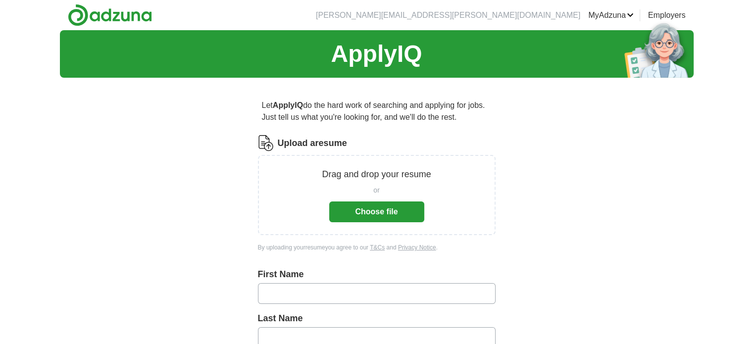
click at [350, 209] on button "Choose file" at bounding box center [376, 211] width 95 height 21
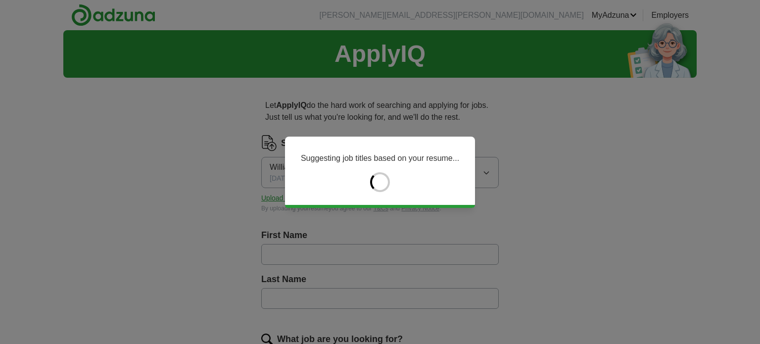
type input "****"
type input "******"
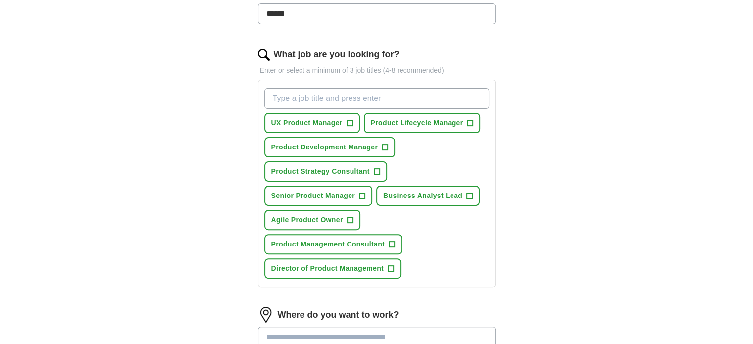
scroll to position [297, 0]
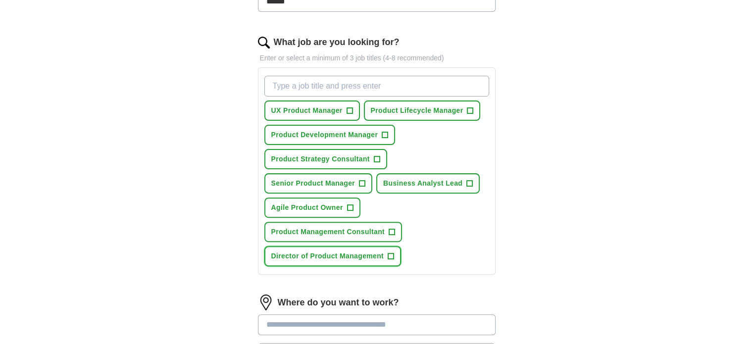
click at [389, 252] on span "+" at bounding box center [391, 256] width 6 height 8
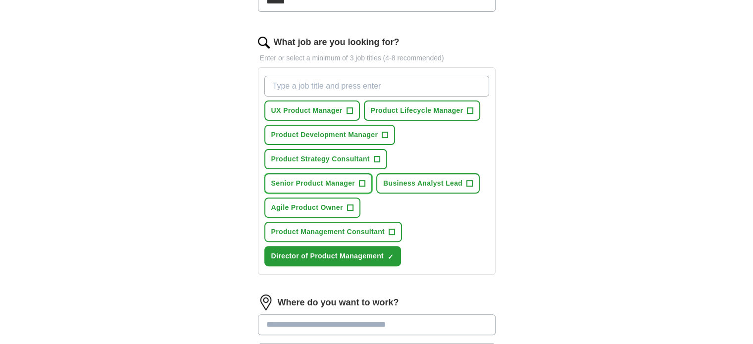
click at [360, 180] on span "+" at bounding box center [362, 184] width 6 height 8
click at [452, 178] on span "Business Analyst Lead" at bounding box center [422, 183] width 79 height 10
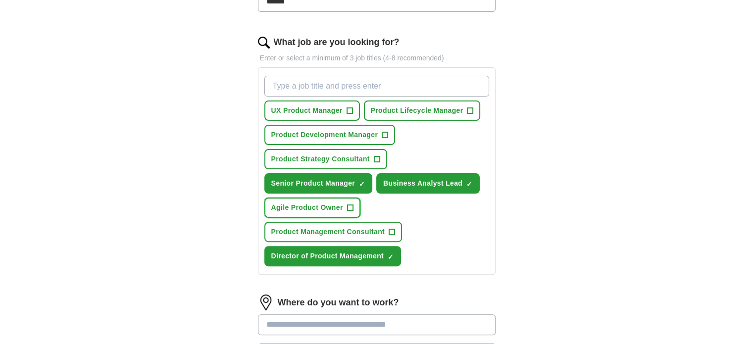
click at [319, 202] on span "Agile Product Owner" at bounding box center [307, 207] width 72 height 10
click at [362, 227] on span "Product Management Consultant" at bounding box center [328, 232] width 114 height 10
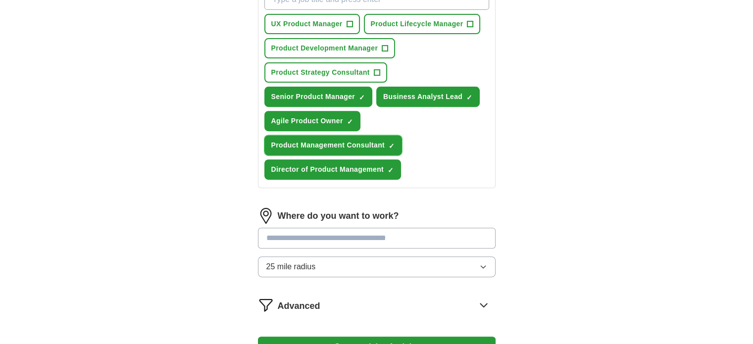
scroll to position [396, 0]
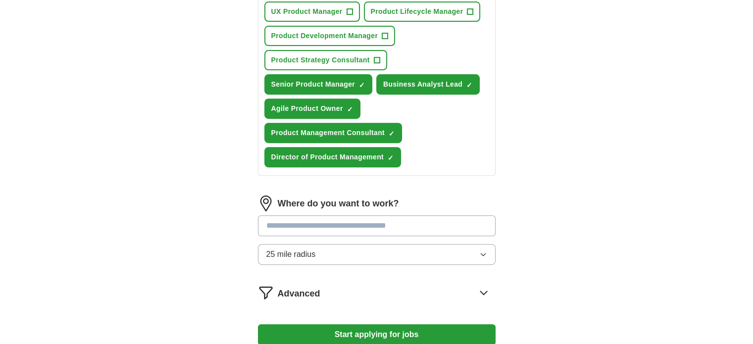
click at [322, 218] on input "text" at bounding box center [377, 225] width 238 height 21
click at [419, 251] on button "25 mile radius" at bounding box center [377, 254] width 238 height 21
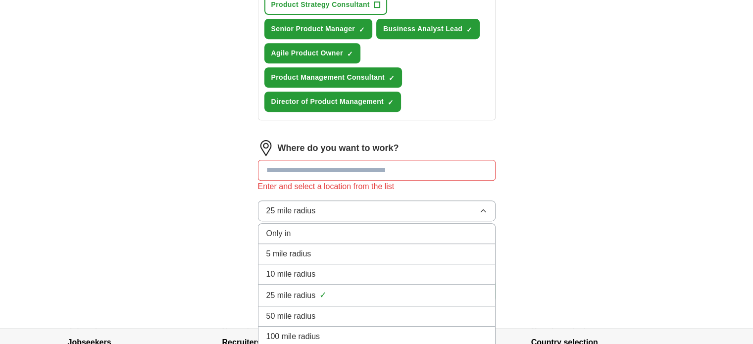
scroll to position [531, 0]
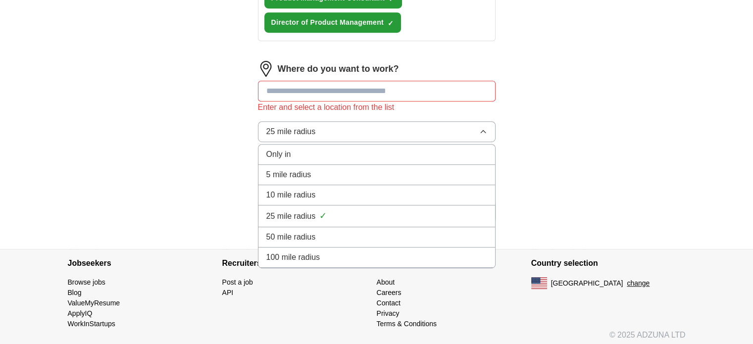
click at [331, 231] on div "50 mile radius" at bounding box center [376, 237] width 221 height 12
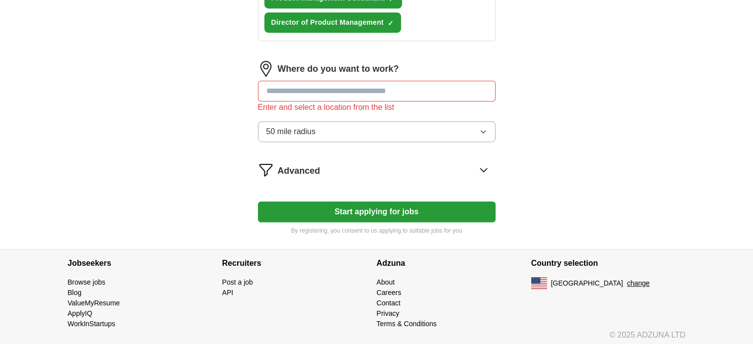
click at [299, 90] on input "text" at bounding box center [377, 91] width 238 height 21
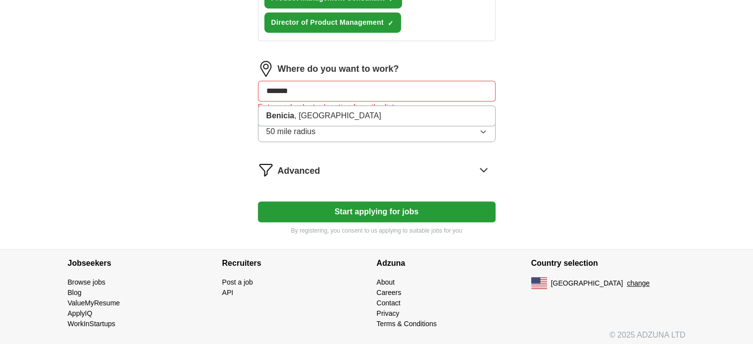
type input "********"
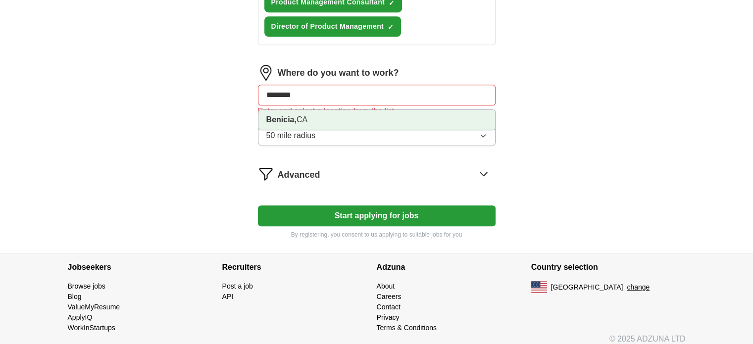
click at [293, 118] on strong "Benicia," at bounding box center [281, 119] width 30 height 8
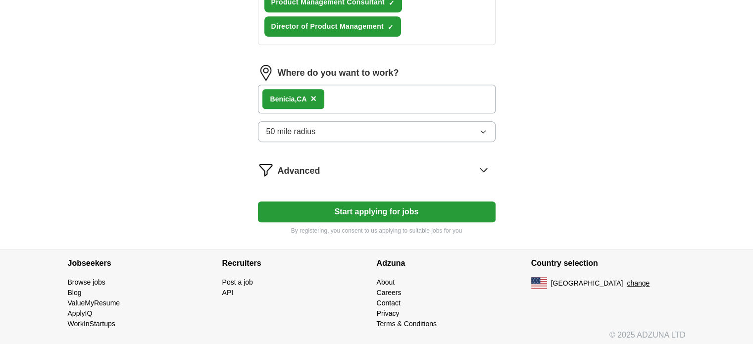
click at [348, 209] on button "Start applying for jobs" at bounding box center [377, 211] width 238 height 21
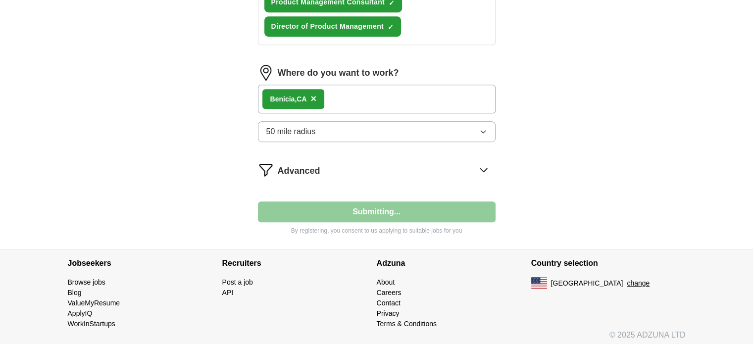
select select "**"
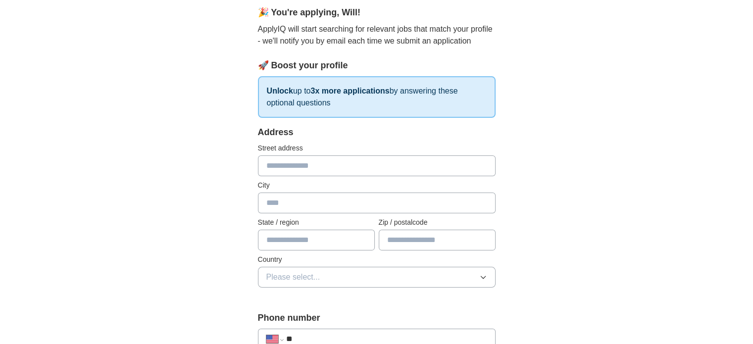
scroll to position [0, 0]
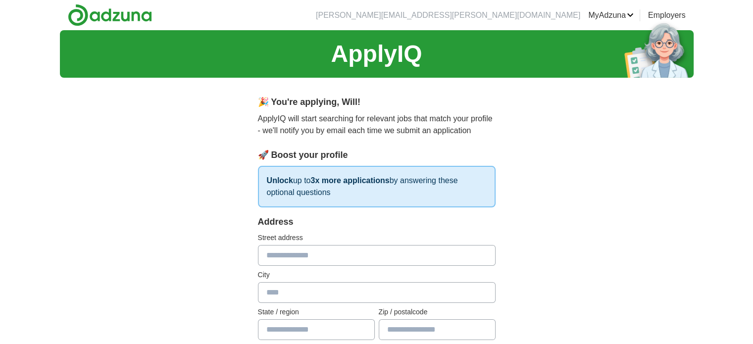
click at [300, 250] on input "text" at bounding box center [377, 255] width 238 height 21
type input "**********"
type input "*******"
type input "**"
type input "*****"
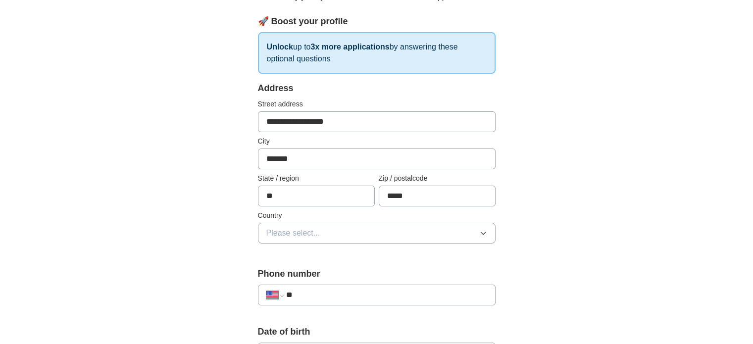
scroll to position [148, 0]
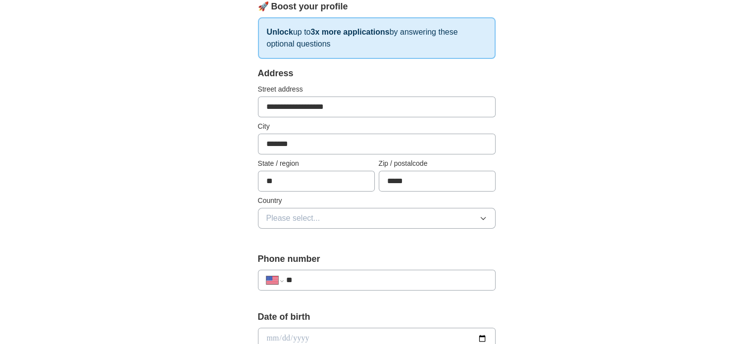
click at [318, 219] on span "Please select..." at bounding box center [293, 218] width 54 height 12
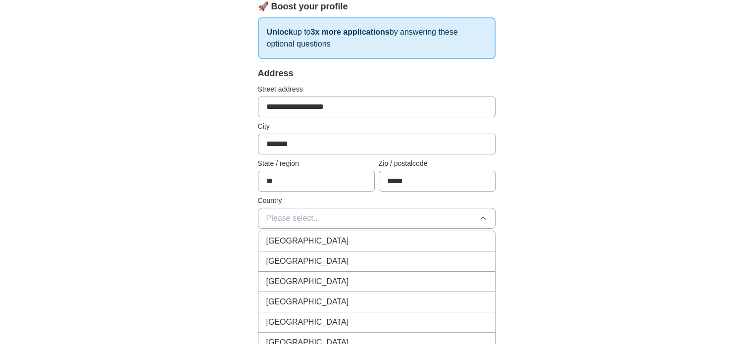
click at [319, 261] on div "[GEOGRAPHIC_DATA]" at bounding box center [376, 261] width 221 height 12
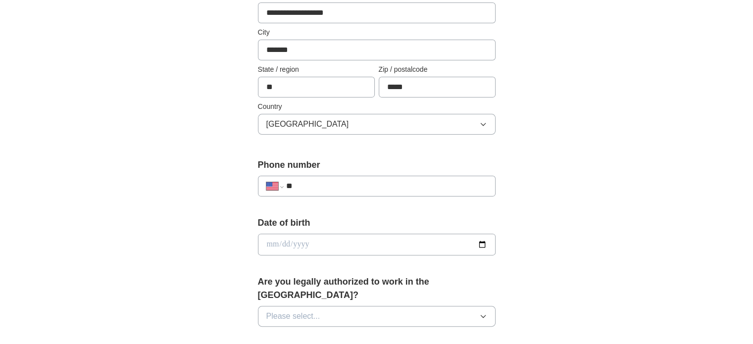
scroll to position [247, 0]
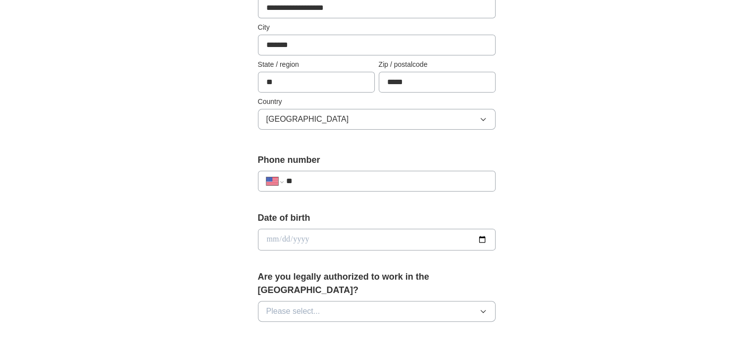
click at [322, 181] on input "**" at bounding box center [386, 181] width 201 height 12
type input "**********"
click at [303, 238] on input "date" at bounding box center [377, 240] width 238 height 22
click at [343, 238] on input "date" at bounding box center [377, 240] width 238 height 22
click at [268, 239] on input "date" at bounding box center [377, 240] width 238 height 22
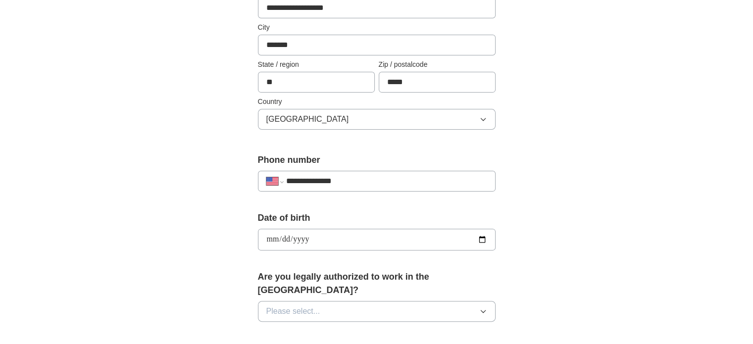
type input "**********"
click at [345, 301] on button "Please select..." at bounding box center [377, 311] width 238 height 21
click at [312, 324] on li "Yes" at bounding box center [376, 334] width 237 height 20
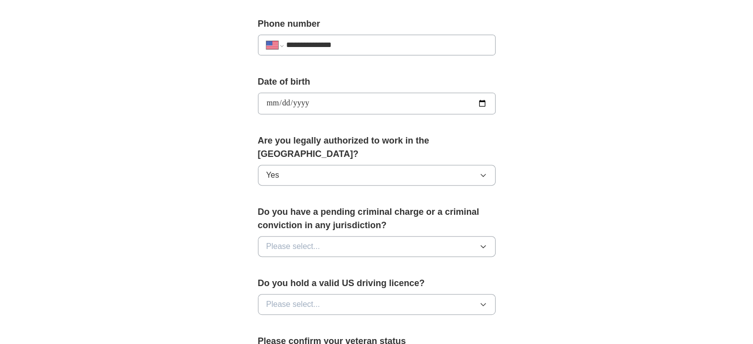
scroll to position [396, 0]
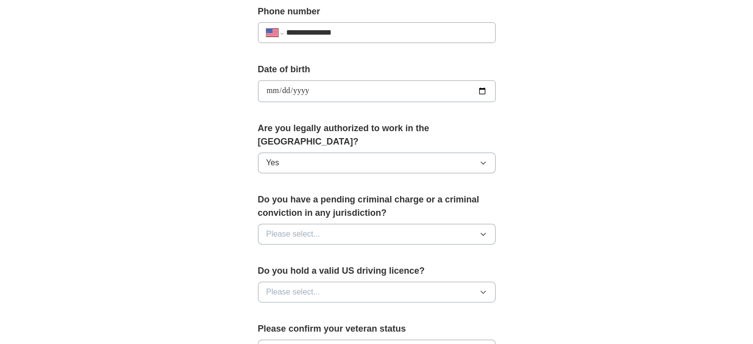
click at [349, 224] on button "Please select..." at bounding box center [377, 234] width 238 height 21
click at [321, 271] on div "No" at bounding box center [376, 277] width 221 height 12
click at [321, 282] on button "Please select..." at bounding box center [377, 292] width 238 height 21
click at [294, 309] on div "Yes" at bounding box center [376, 315] width 221 height 12
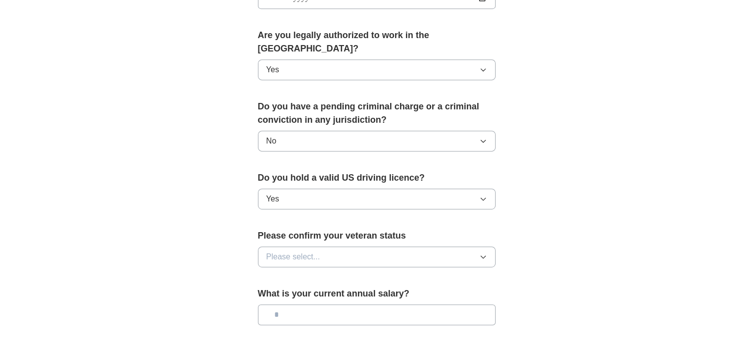
scroll to position [495, 0]
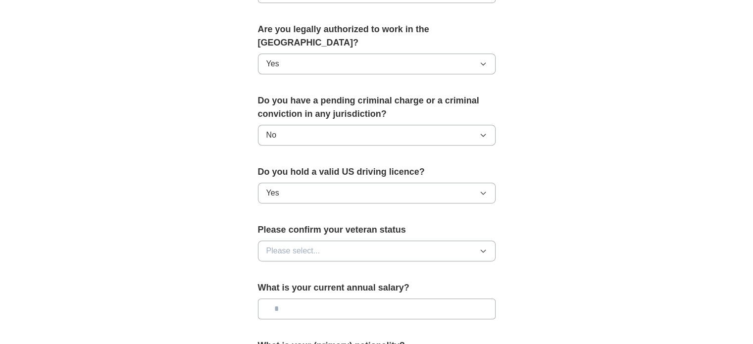
click at [329, 241] on button "Please select..." at bounding box center [377, 251] width 238 height 21
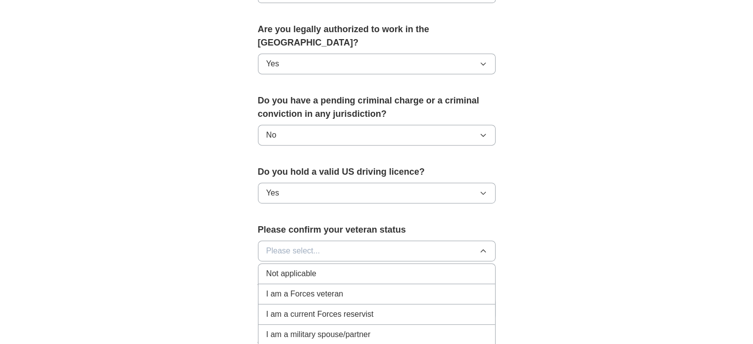
scroll to position [594, 0]
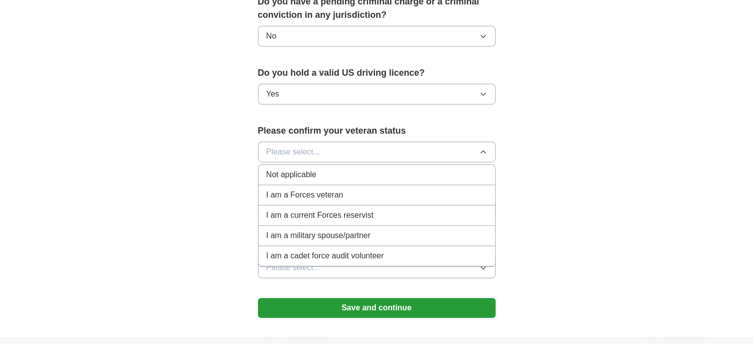
click at [321, 169] on div "Not applicable" at bounding box center [376, 175] width 221 height 12
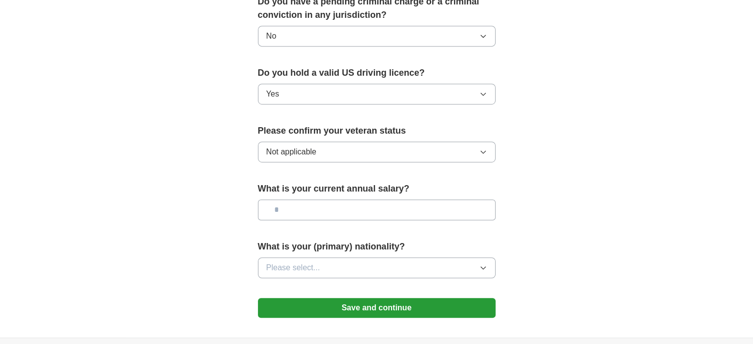
click at [325, 201] on input "text" at bounding box center [377, 209] width 238 height 21
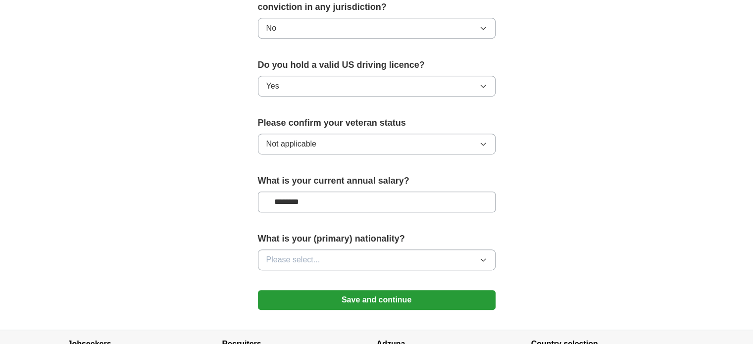
type input "********"
click at [363, 249] on button "Please select..." at bounding box center [377, 259] width 238 height 21
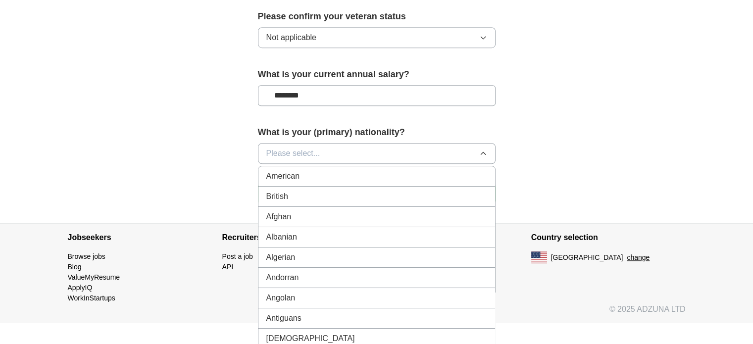
scroll to position [712, 0]
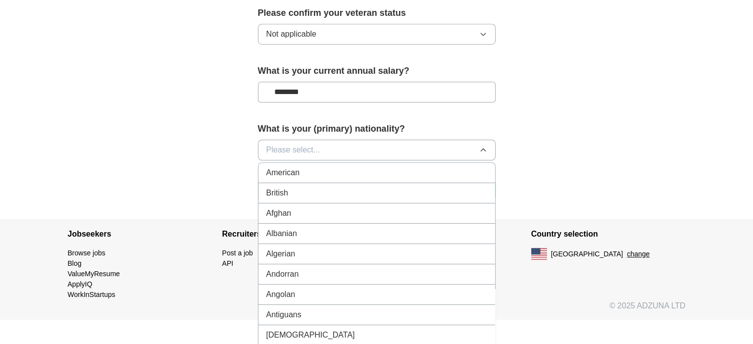
click at [318, 167] on div "American" at bounding box center [376, 173] width 221 height 12
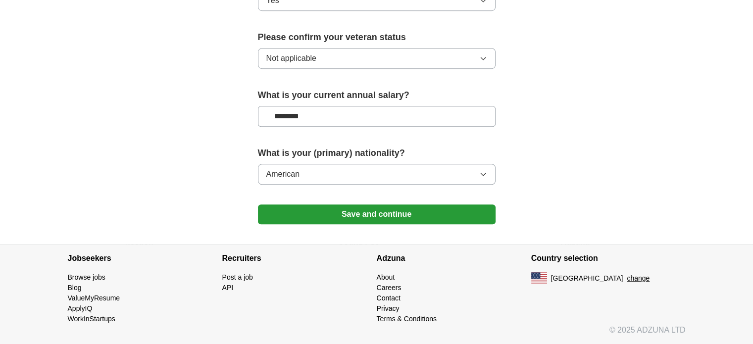
scroll to position [671, 0]
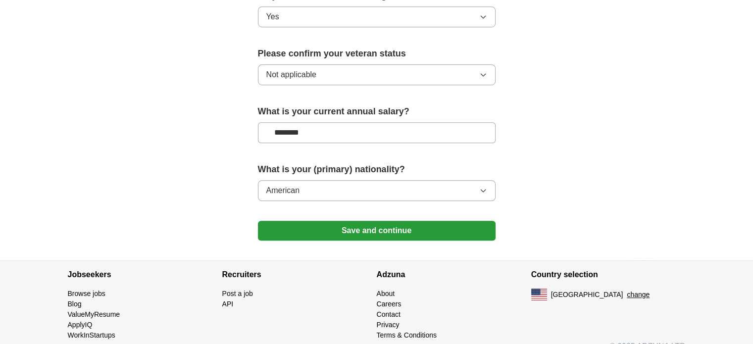
click at [356, 221] on button "Save and continue" at bounding box center [377, 231] width 238 height 20
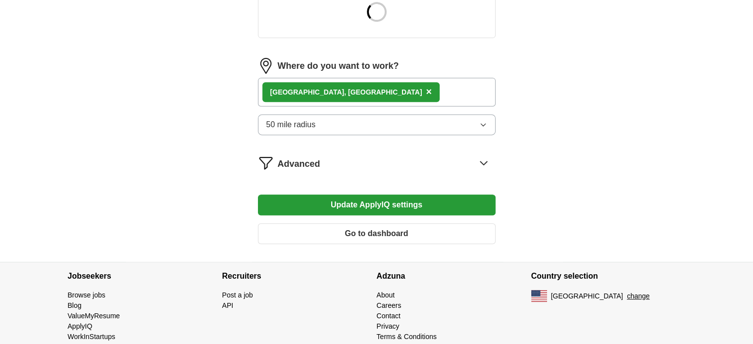
scroll to position [419, 0]
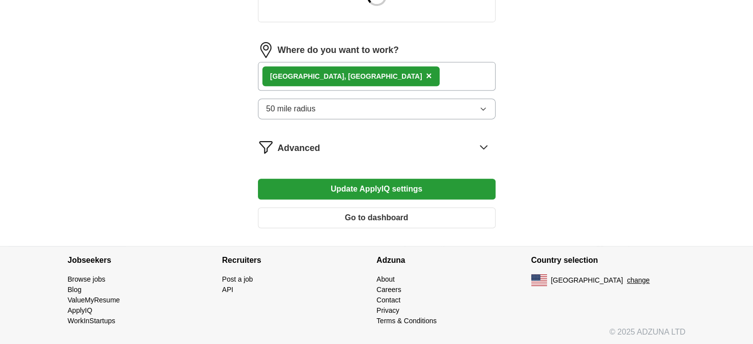
click at [479, 145] on icon at bounding box center [484, 147] width 16 height 16
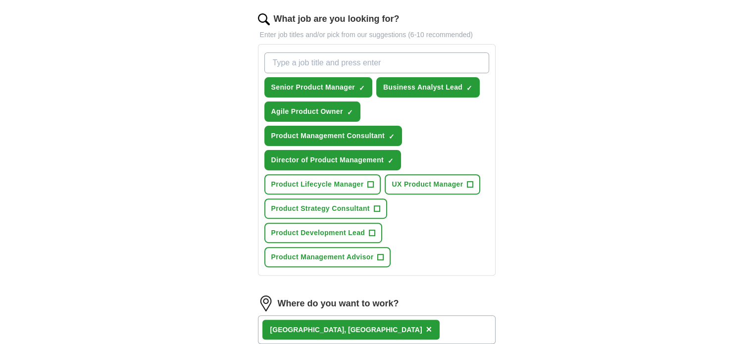
scroll to position [271, 0]
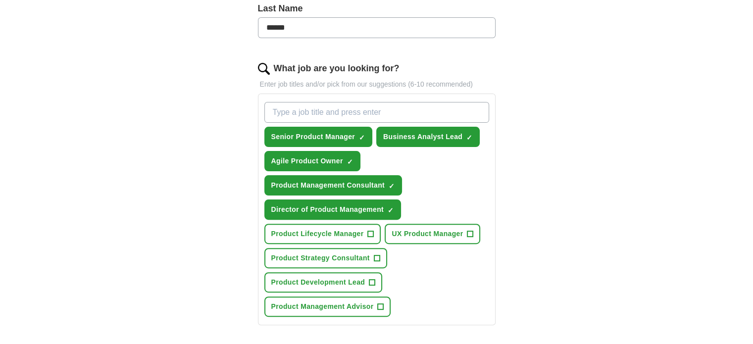
click at [328, 114] on input "What job are you looking for?" at bounding box center [376, 112] width 225 height 21
type input "Product Manager"
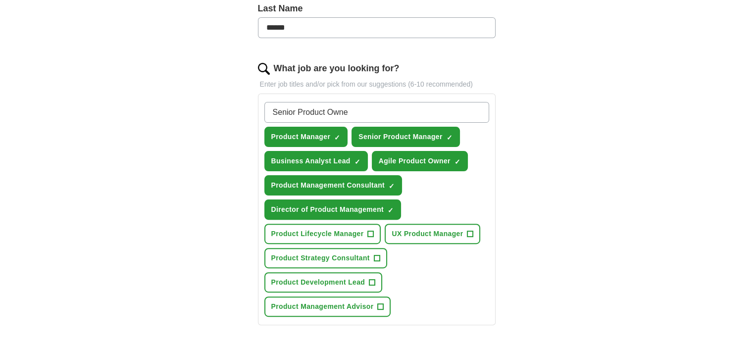
type input "Senior Product Owner"
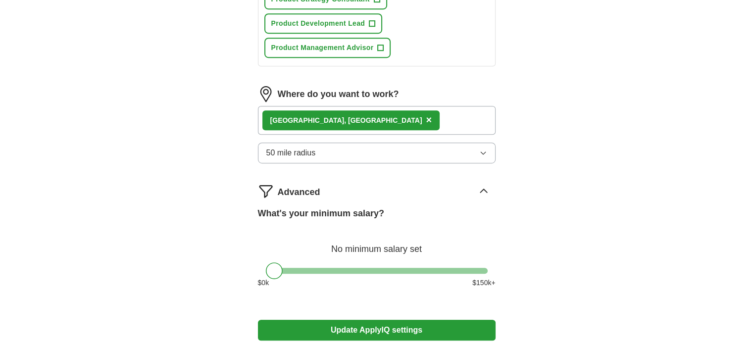
scroll to position [617, 0]
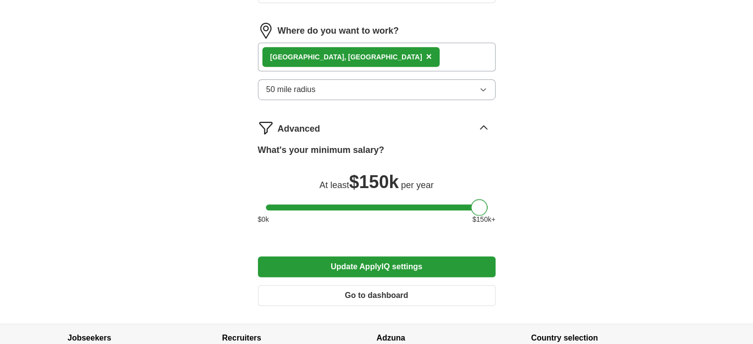
drag, startPoint x: 281, startPoint y: 201, endPoint x: 490, endPoint y: 205, distance: 208.9
click at [490, 205] on div at bounding box center [377, 207] width 238 height 6
click at [404, 257] on button "Update ApplyIQ settings" at bounding box center [377, 266] width 238 height 21
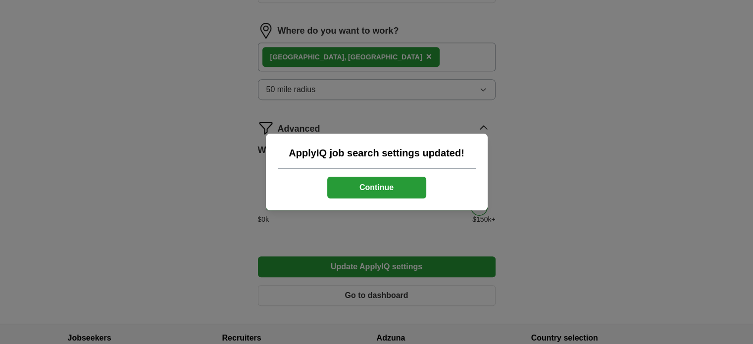
click at [366, 190] on button "Continue" at bounding box center [376, 188] width 99 height 22
